Goal: Information Seeking & Learning: Learn about a topic

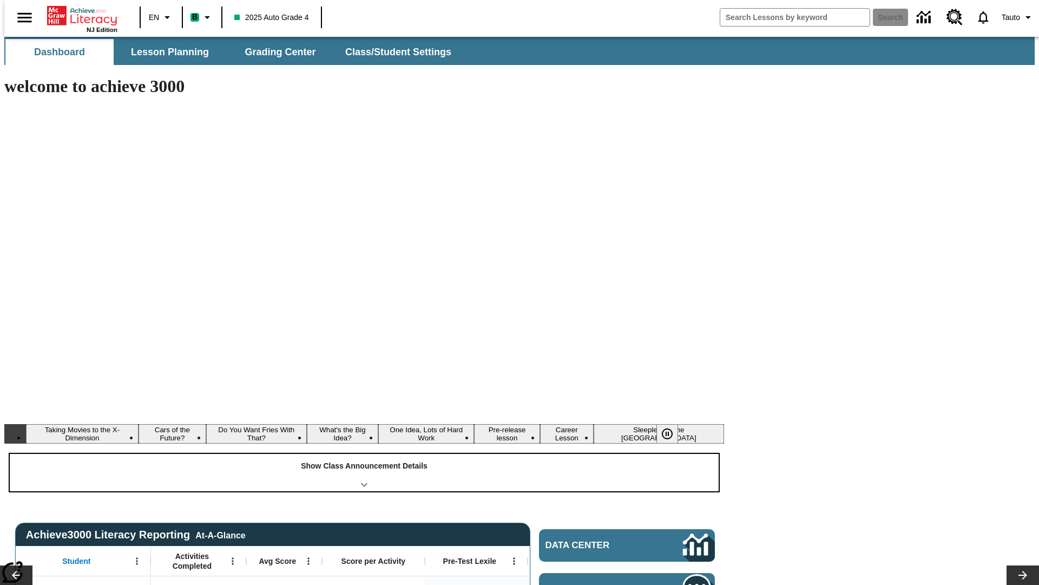
click at [364, 454] on div "Show Class Announcement Details" at bounding box center [364, 472] width 709 height 37
